Goal: Task Accomplishment & Management: Use online tool/utility

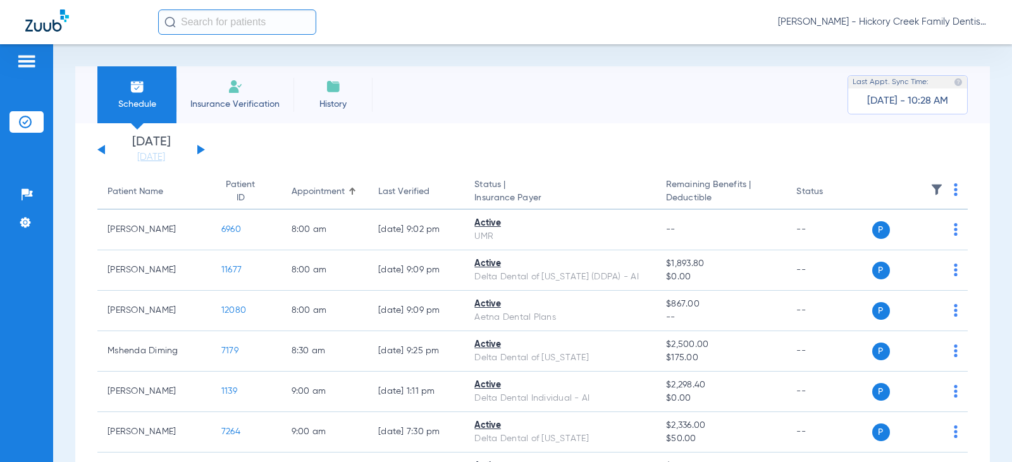
click at [256, 89] on li "Insurance Verification" at bounding box center [234, 94] width 117 height 57
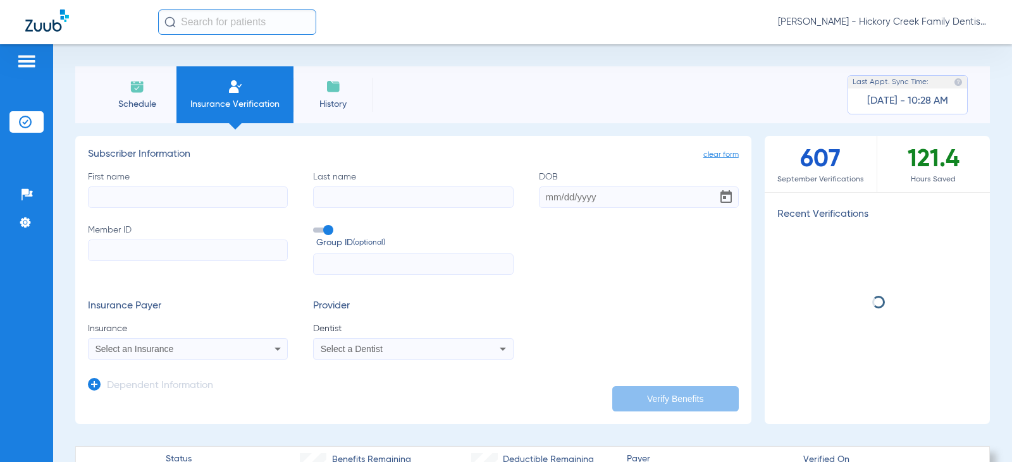
click at [159, 106] on span "Schedule" at bounding box center [137, 104] width 60 height 13
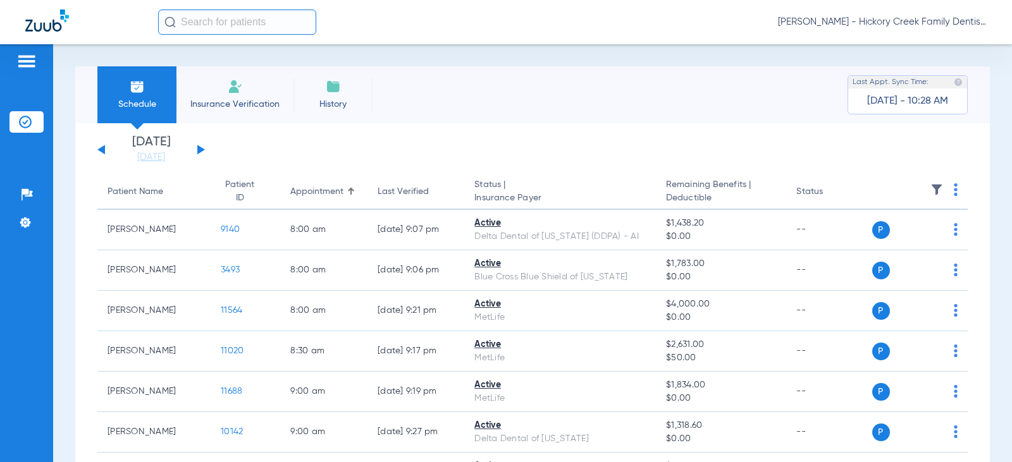
click at [251, 94] on li "Insurance Verification" at bounding box center [234, 94] width 117 height 57
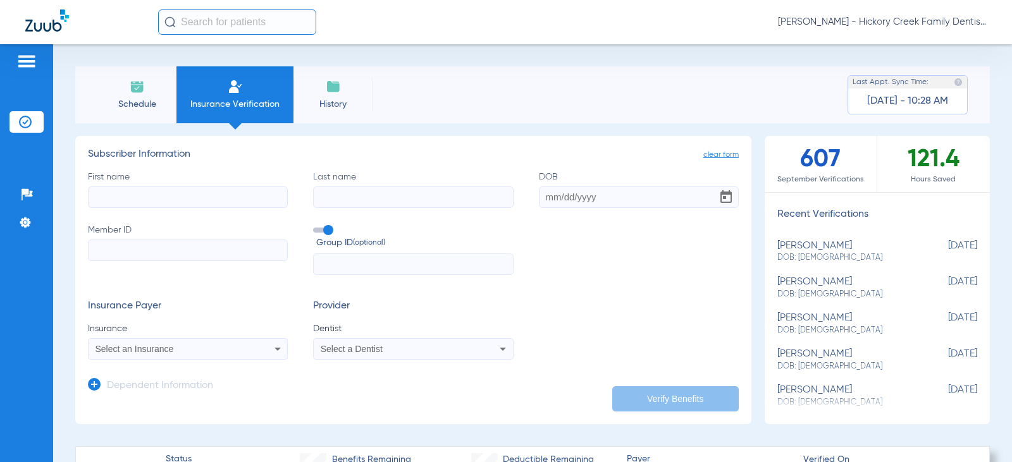
click at [152, 99] on span "Schedule" at bounding box center [137, 104] width 60 height 13
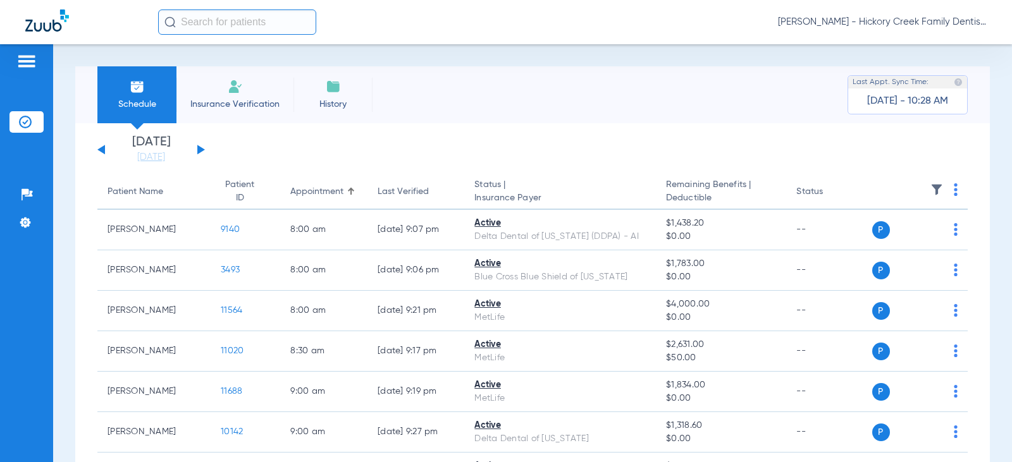
click at [198, 152] on button at bounding box center [201, 149] width 8 height 9
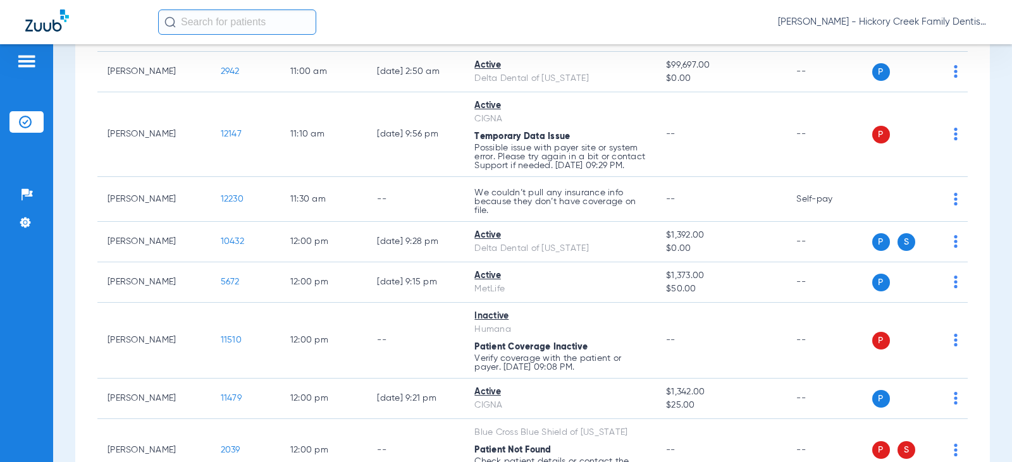
scroll to position [1138, 0]
